Goal: Task Accomplishment & Management: Manage account settings

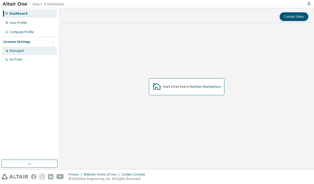
click at [11, 51] on div "Managed" at bounding box center [17, 51] width 14 height 4
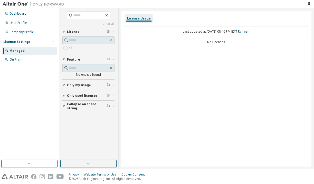
click at [142, 17] on div "License Usage" at bounding box center [139, 18] width 24 height 4
click at [250, 31] on link "Refresh" at bounding box center [243, 31] width 11 height 4
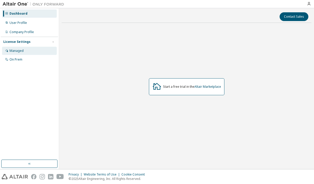
click at [11, 52] on div "Managed" at bounding box center [17, 51] width 14 height 4
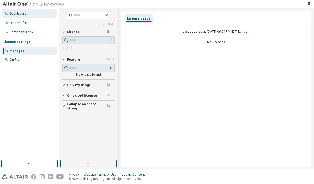
click at [22, 15] on div "Dashboard" at bounding box center [18, 14] width 17 height 4
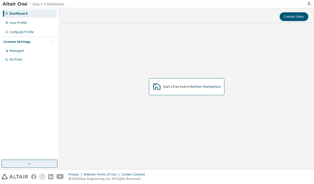
click at [37, 165] on button "button" at bounding box center [29, 164] width 56 height 8
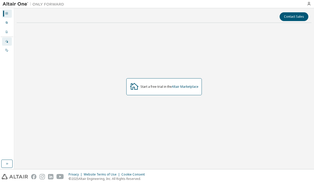
click at [8, 44] on div "Managed" at bounding box center [7, 42] width 10 height 8
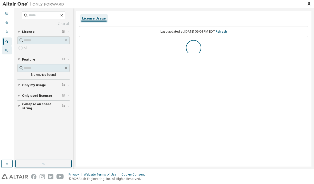
click at [7, 52] on div at bounding box center [6, 50] width 3 height 4
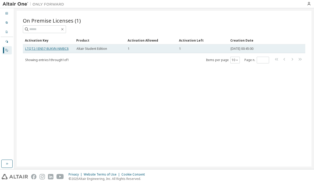
click at [47, 50] on link "LTQT2-1EN57-8UKVN-NMBC8" at bounding box center [46, 49] width 43 height 4
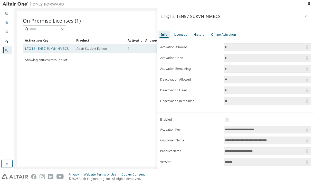
click at [47, 50] on link "LTQT2-1EN57-8UKVN-NMBC8" at bounding box center [46, 49] width 43 height 4
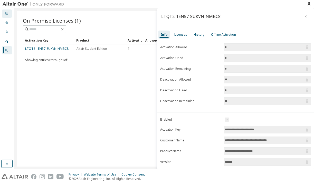
click at [5, 12] on icon at bounding box center [6, 13] width 3 height 3
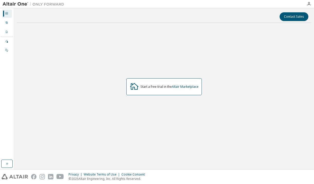
click at [8, 2] on img at bounding box center [35, 4] width 64 height 5
click at [9, 21] on div "User Profile" at bounding box center [7, 23] width 10 height 8
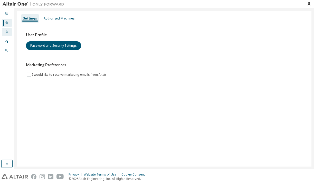
click at [7, 34] on div "Company Profile" at bounding box center [7, 32] width 10 height 8
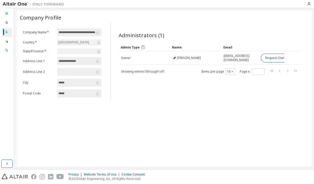
click at [7, 31] on icon at bounding box center [6, 31] width 3 height 3
click at [7, 24] on icon at bounding box center [6, 22] width 3 height 3
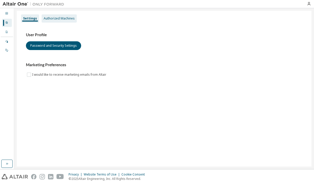
click at [57, 17] on div "Authorized Machines" at bounding box center [59, 18] width 31 height 4
